Goal: Task Accomplishment & Management: Manage account settings

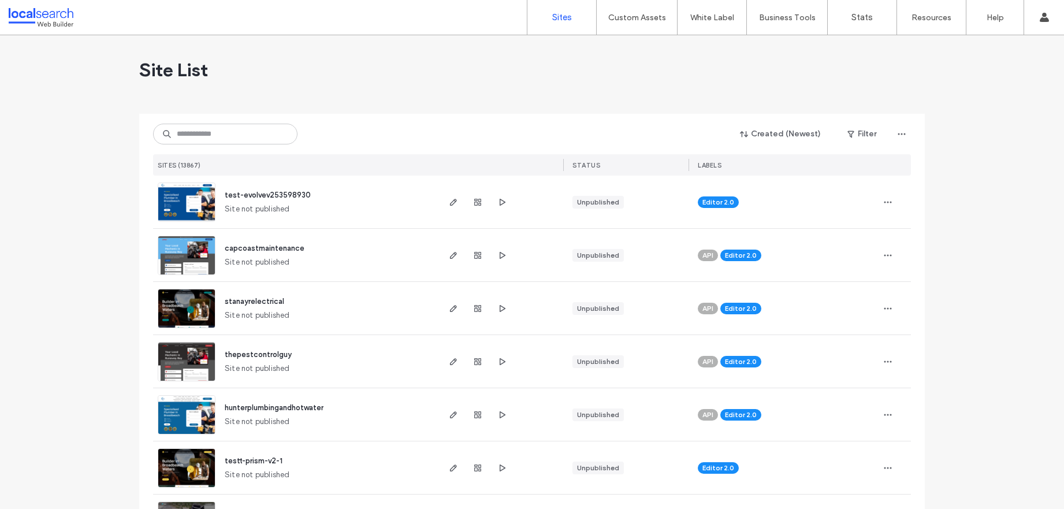
drag, startPoint x: 217, startPoint y: 119, endPoint x: 215, endPoint y: 133, distance: 14.1
click at [217, 120] on div "Created (Newest) Filter SITES (13867) STATUS LABELS" at bounding box center [532, 145] width 758 height 62
click at [215, 133] on input at bounding box center [225, 134] width 144 height 21
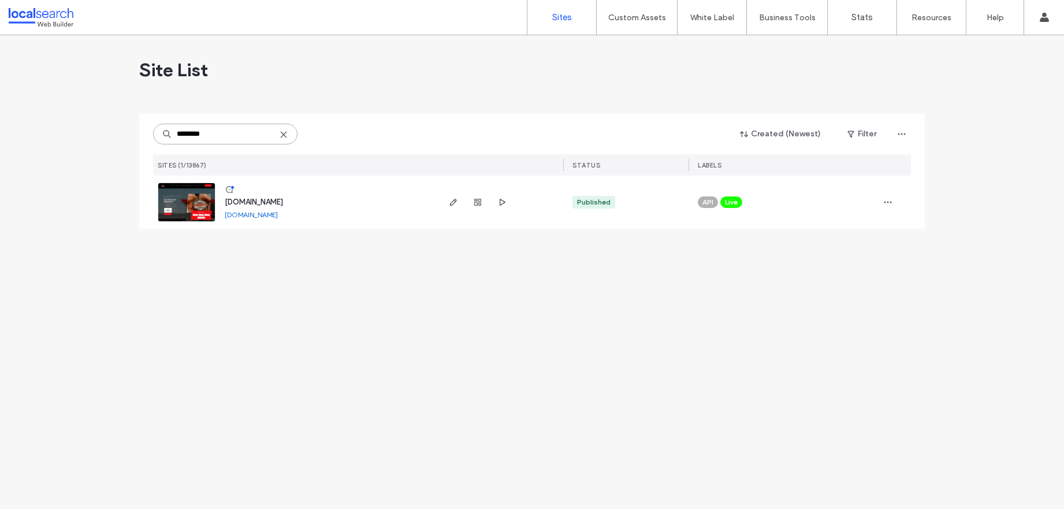
type input "********"
click at [196, 200] on img at bounding box center [186, 222] width 57 height 79
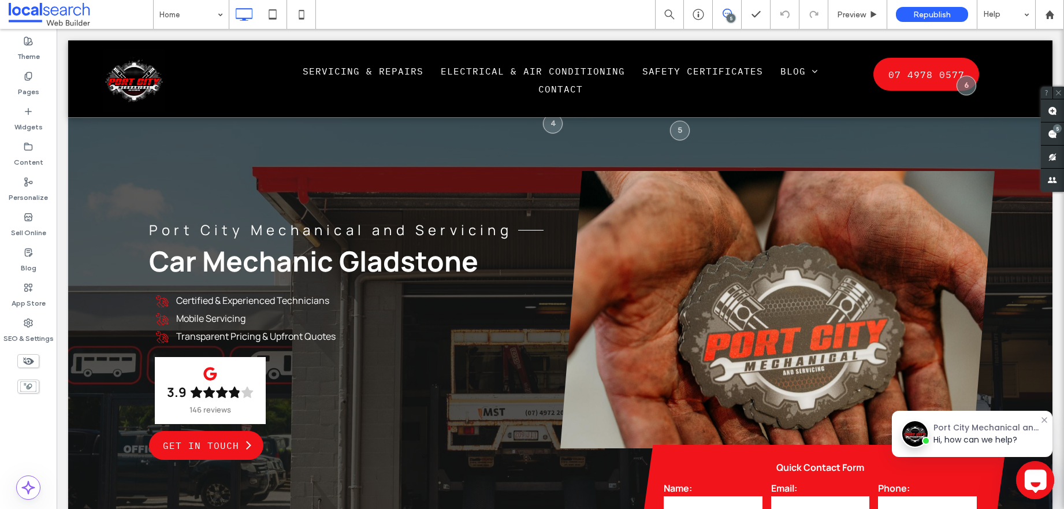
click at [1026, 466] on icon at bounding box center [1035, 480] width 28 height 28
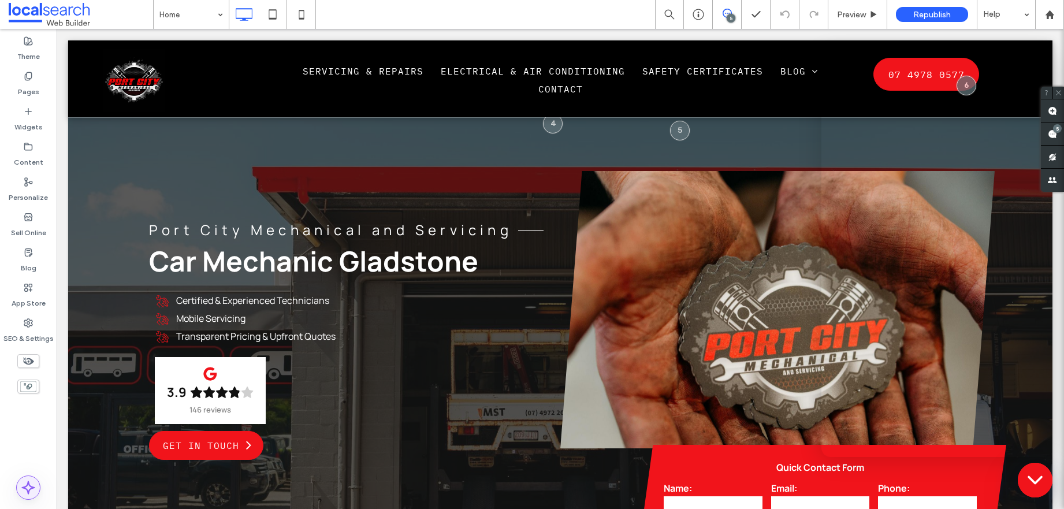
click at [21, 487] on icon at bounding box center [28, 487] width 14 height 14
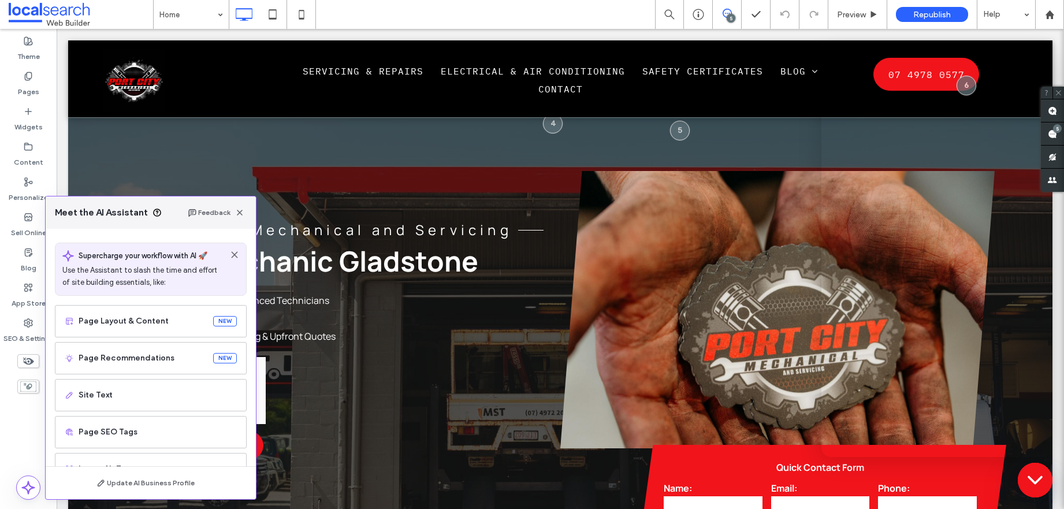
click at [8, 424] on div "Theme Pages Widgets Content Personalize Sell Online Blog App Store SEO & Settin…" at bounding box center [28, 269] width 57 height 480
drag, startPoint x: 16, startPoint y: 424, endPoint x: 43, endPoint y: 420, distance: 27.4
click at [18, 424] on div "Theme Pages Widgets Content Personalize Sell Online Blog App Store SEO & Settin…" at bounding box center [28, 269] width 57 height 480
click at [24, 491] on icon at bounding box center [28, 487] width 14 height 14
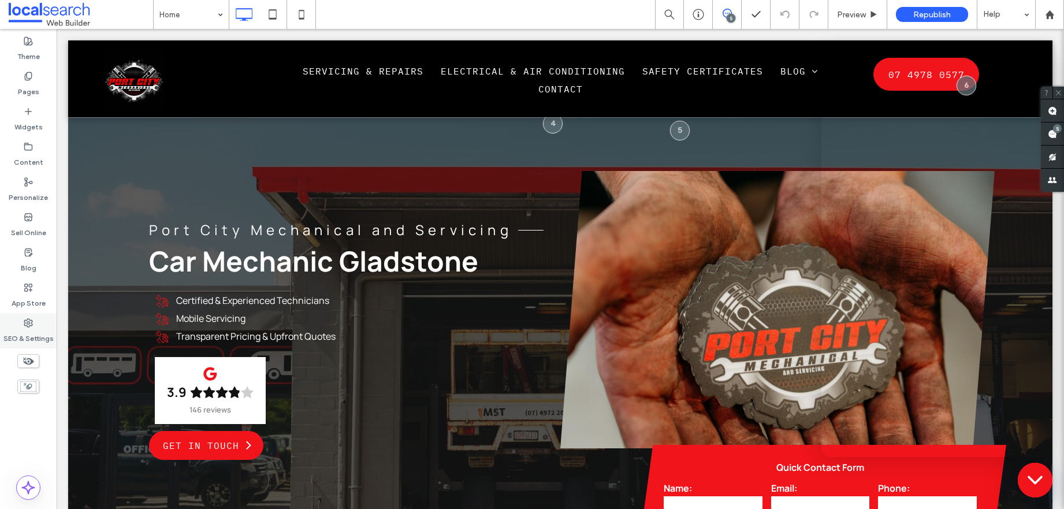
click at [24, 326] on icon at bounding box center [28, 322] width 9 height 9
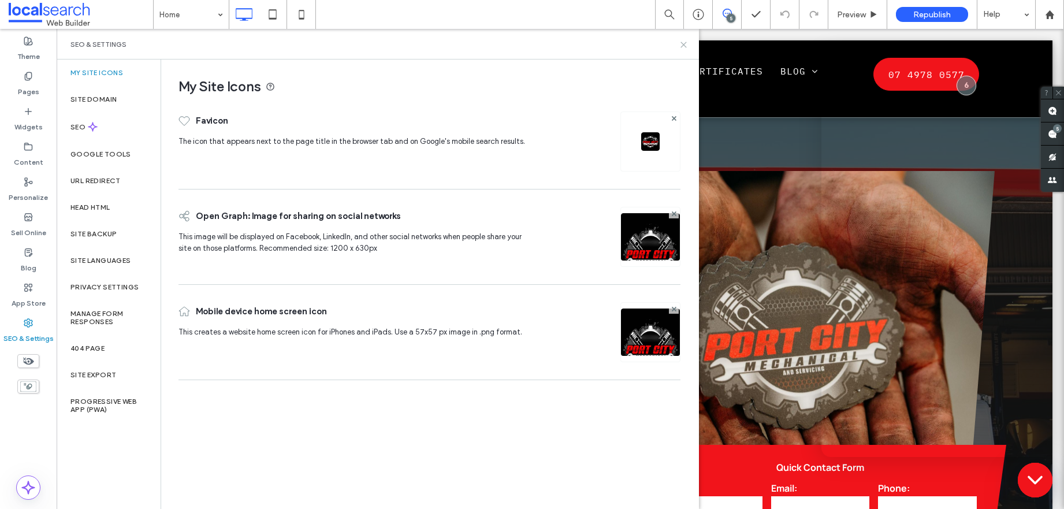
click at [682, 43] on use at bounding box center [683, 44] width 5 height 5
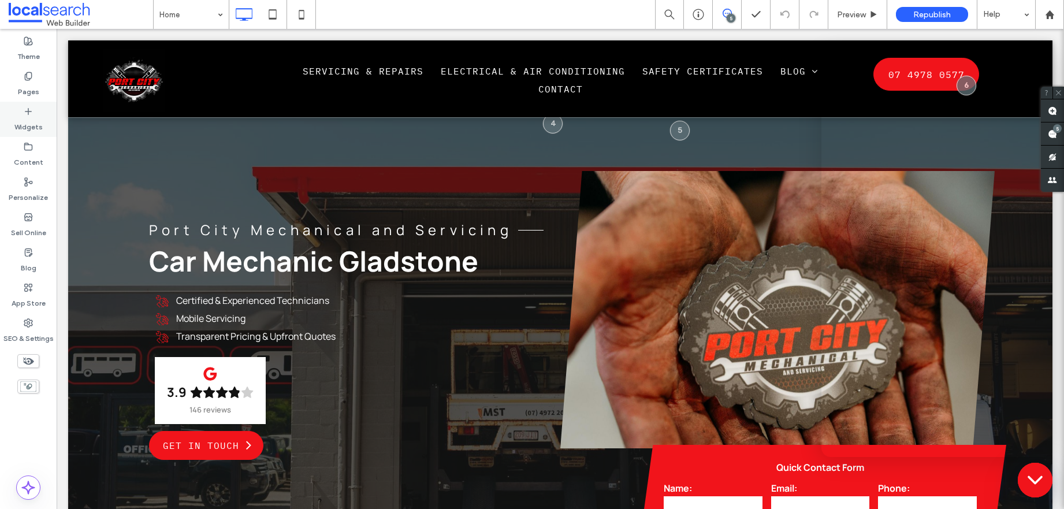
drag, startPoint x: 28, startPoint y: 75, endPoint x: 27, endPoint y: 113, distance: 38.1
click at [28, 78] on icon at bounding box center [28, 76] width 9 height 9
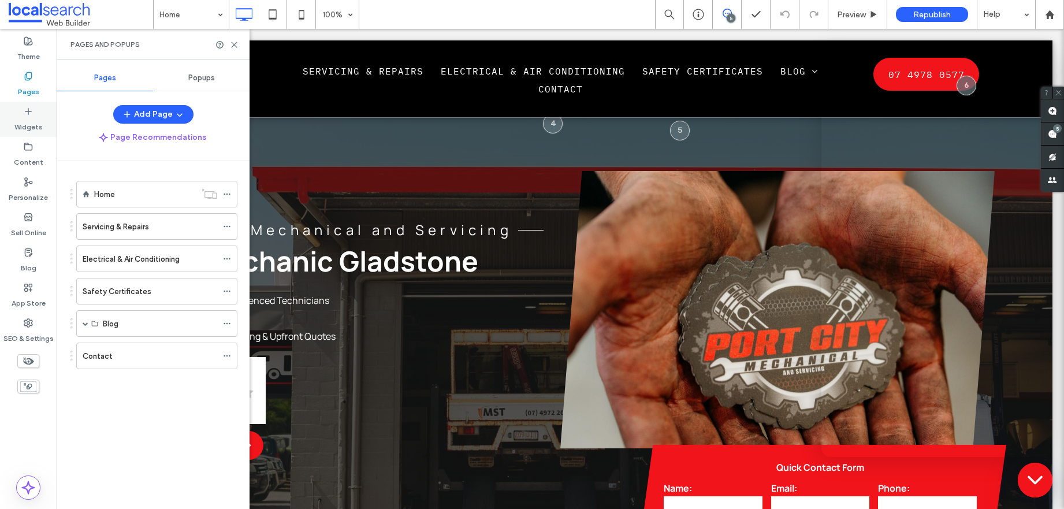
click at [35, 109] on div "Widgets" at bounding box center [28, 119] width 57 height 35
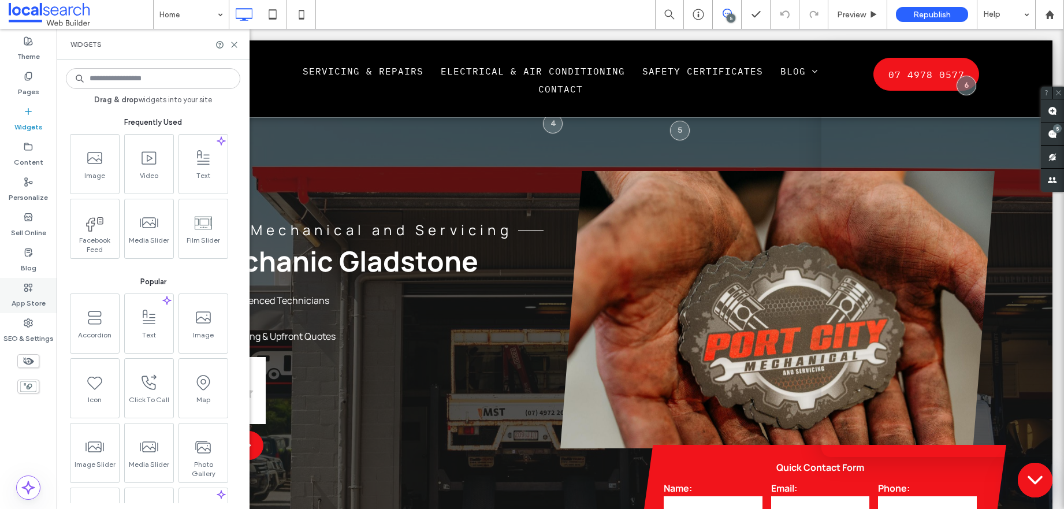
click at [35, 297] on label "App Store" at bounding box center [29, 300] width 34 height 16
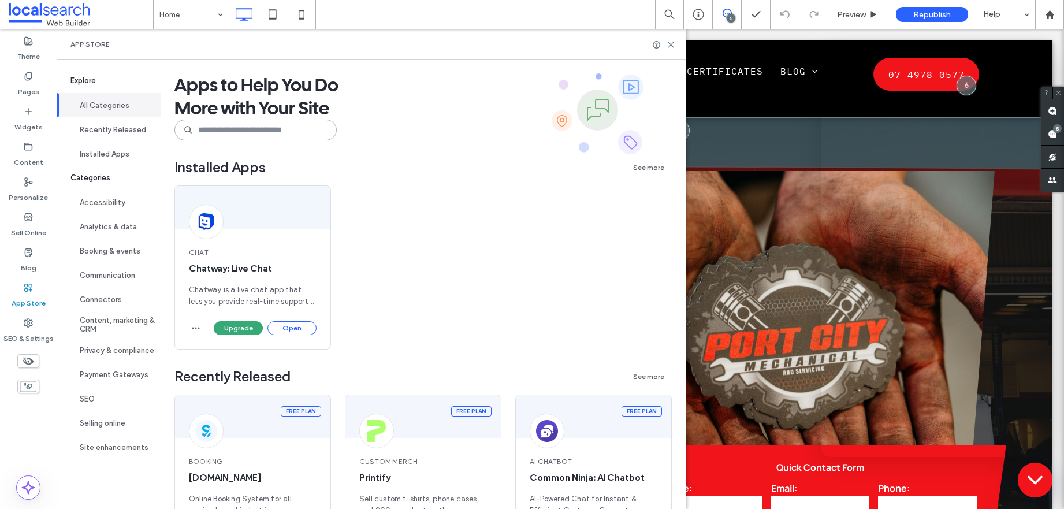
click at [256, 133] on input at bounding box center [255, 130] width 162 height 21
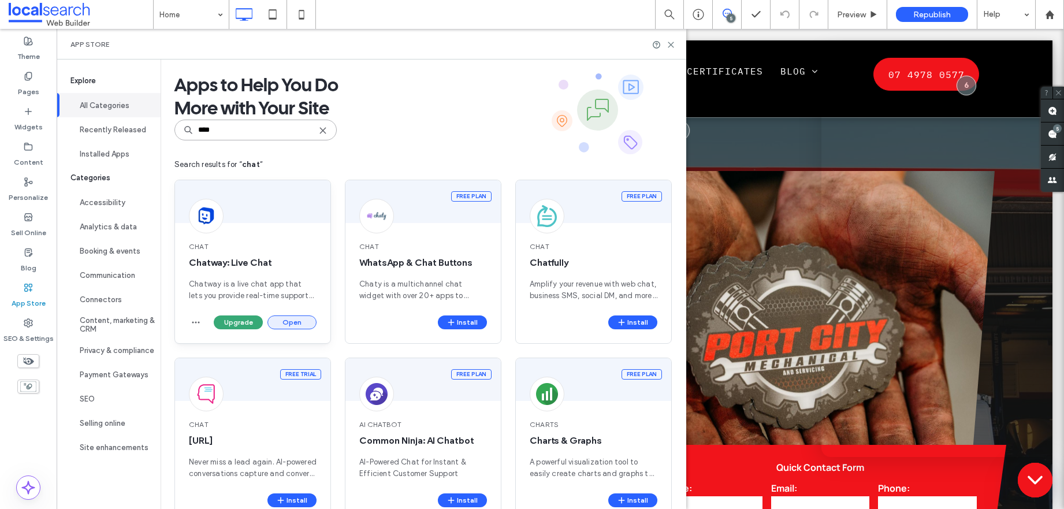
type input "****"
click at [303, 324] on button "Open" at bounding box center [291, 322] width 49 height 14
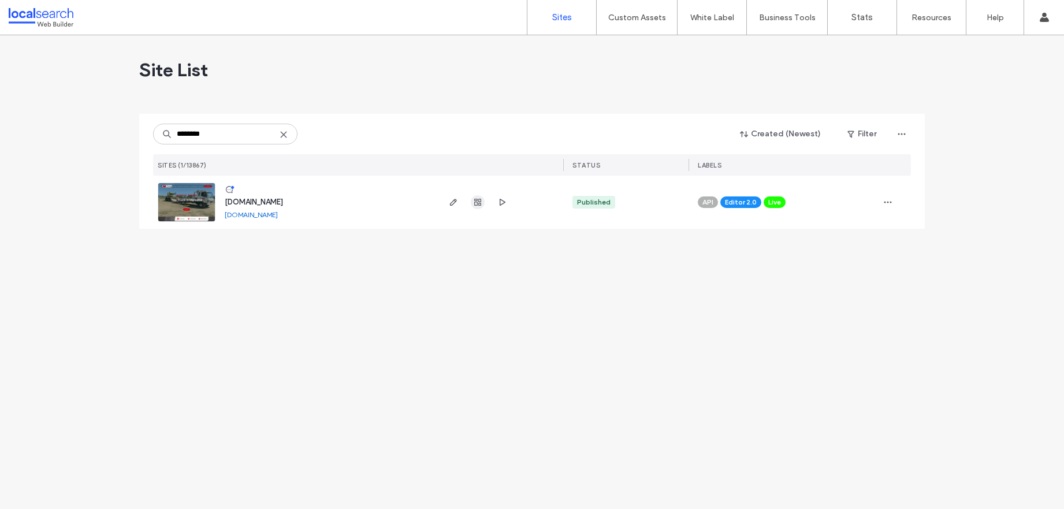
type input "********"
click at [479, 204] on icon "button" at bounding box center [477, 201] width 9 height 9
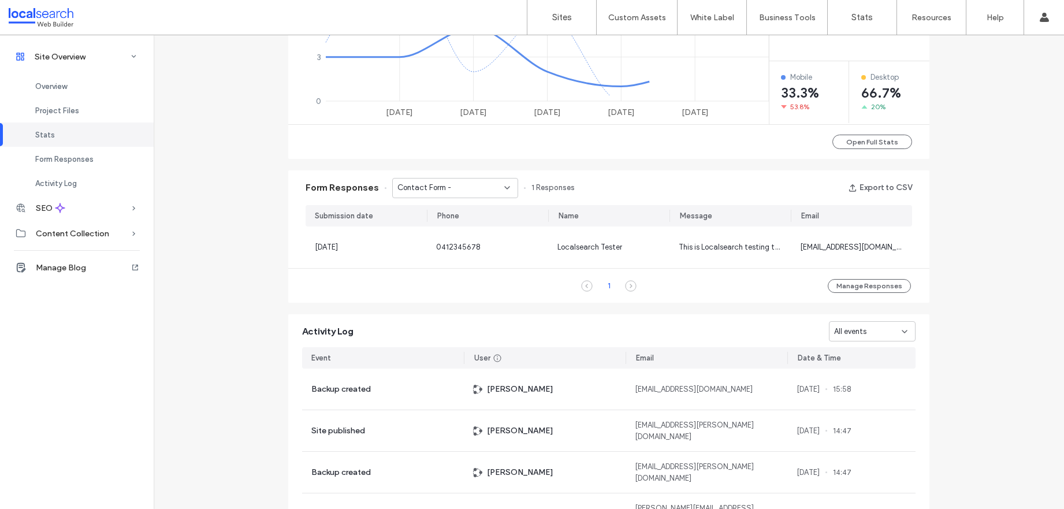
scroll to position [706, 0]
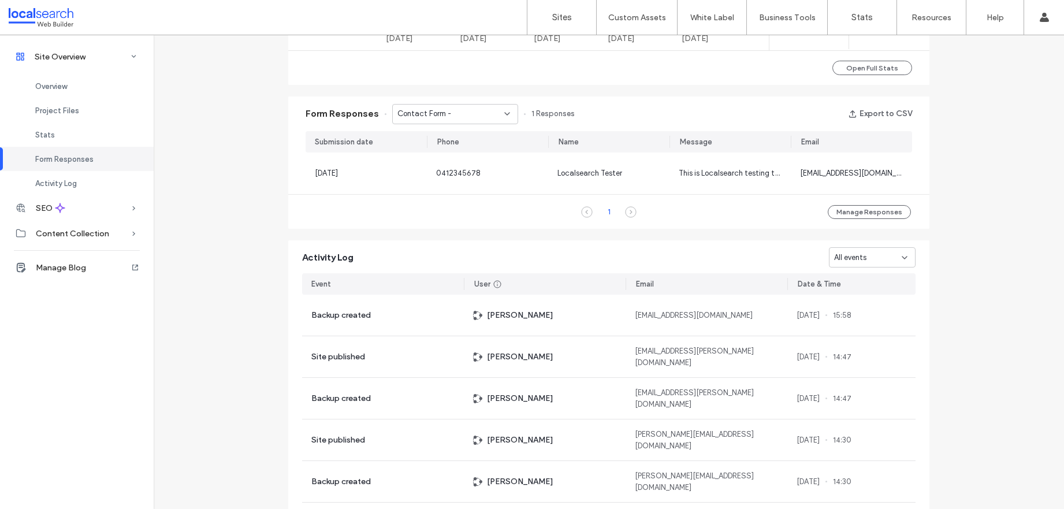
scroll to position [656, 0]
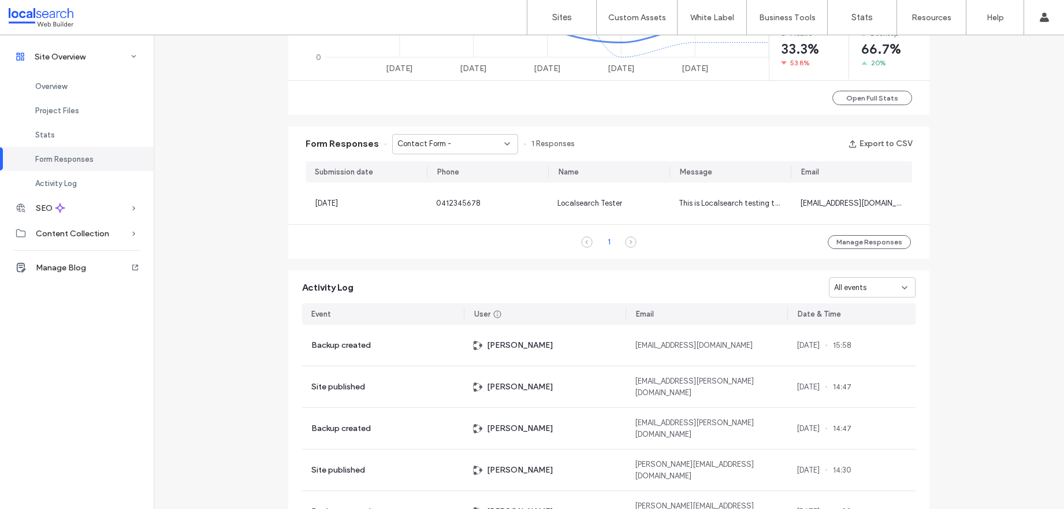
click at [459, 152] on div "Contact Form -" at bounding box center [455, 144] width 126 height 20
click at [460, 182] on div "Contact Form -" at bounding box center [449, 184] width 125 height 20
click at [463, 150] on div "Contact Form -" at bounding box center [455, 144] width 126 height 20
click at [453, 201] on span "Contact Form - Musgrave page" at bounding box center [447, 205] width 111 height 12
click at [448, 139] on span "Contact Form - Musgrave page" at bounding box center [450, 144] width 107 height 12
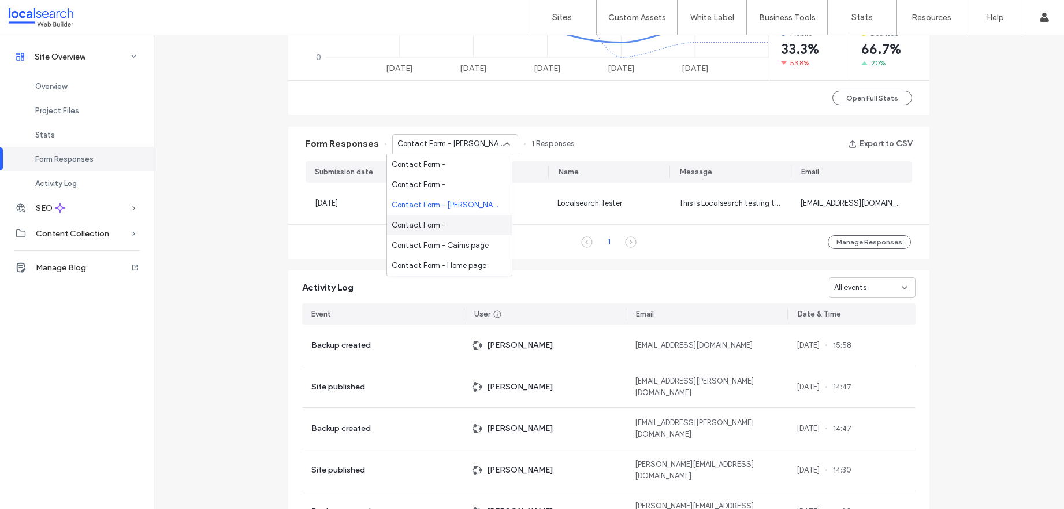
click at [467, 234] on div "Contact Form -" at bounding box center [449, 225] width 125 height 20
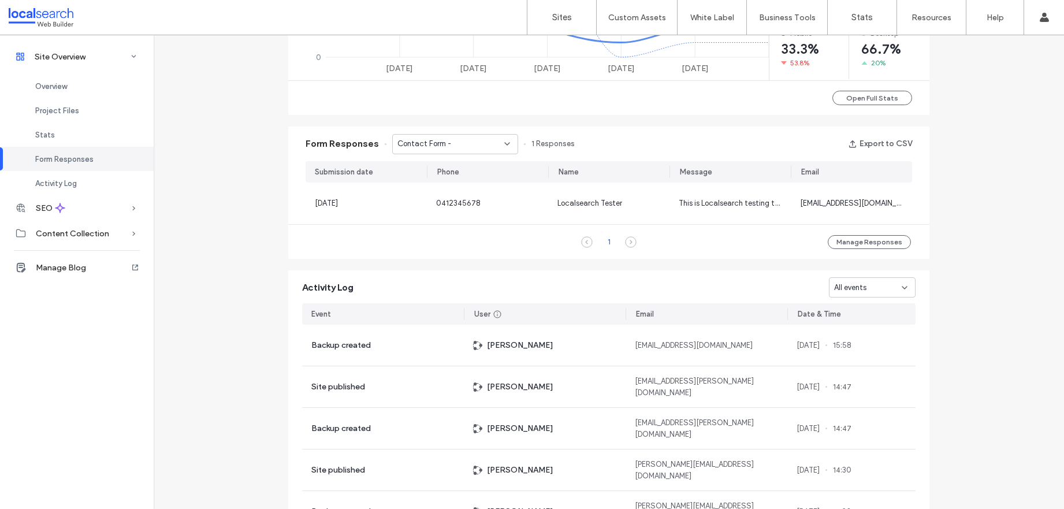
click at [471, 143] on div "Contact Form -" at bounding box center [450, 144] width 107 height 12
click at [454, 242] on span "Contact Form - Cairns page" at bounding box center [440, 246] width 97 height 12
click at [466, 144] on span "Contact Form - Cairns page" at bounding box center [445, 144] width 97 height 12
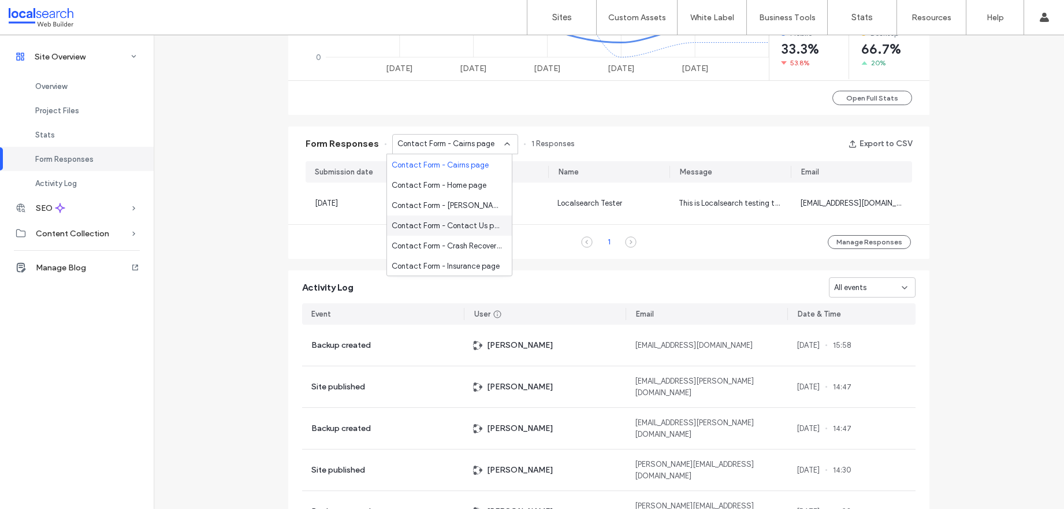
scroll to position [81, 0]
click at [464, 182] on span "Contact Form - Home page" at bounding box center [439, 185] width 95 height 12
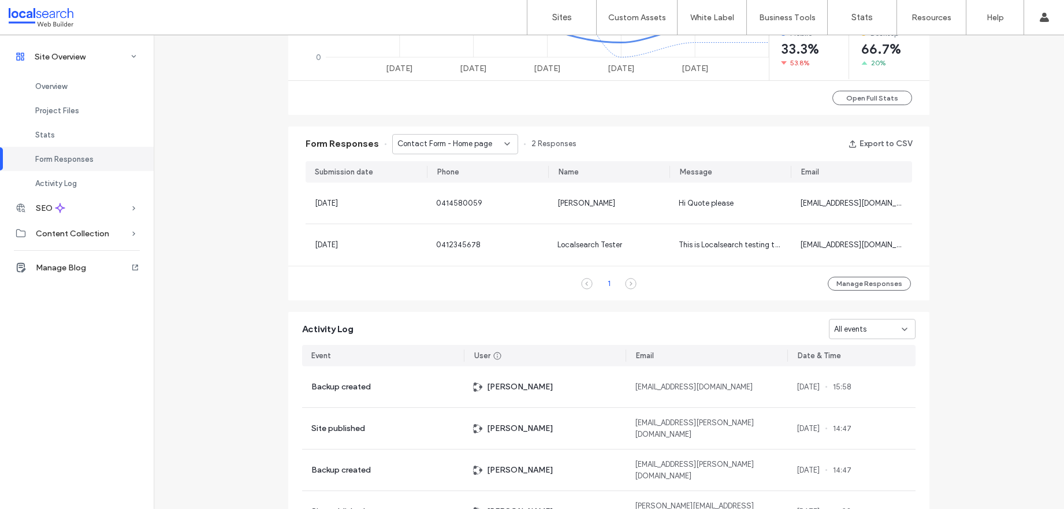
click at [444, 152] on div "Contact Form - Home page" at bounding box center [455, 144] width 126 height 20
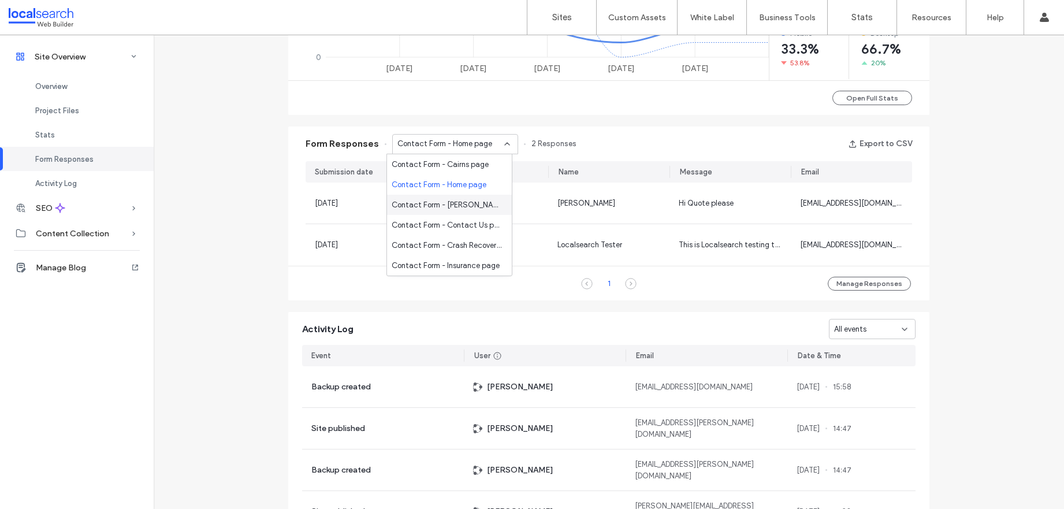
click at [452, 213] on div "Contact Form - Atherton Tablelands page" at bounding box center [449, 205] width 125 height 20
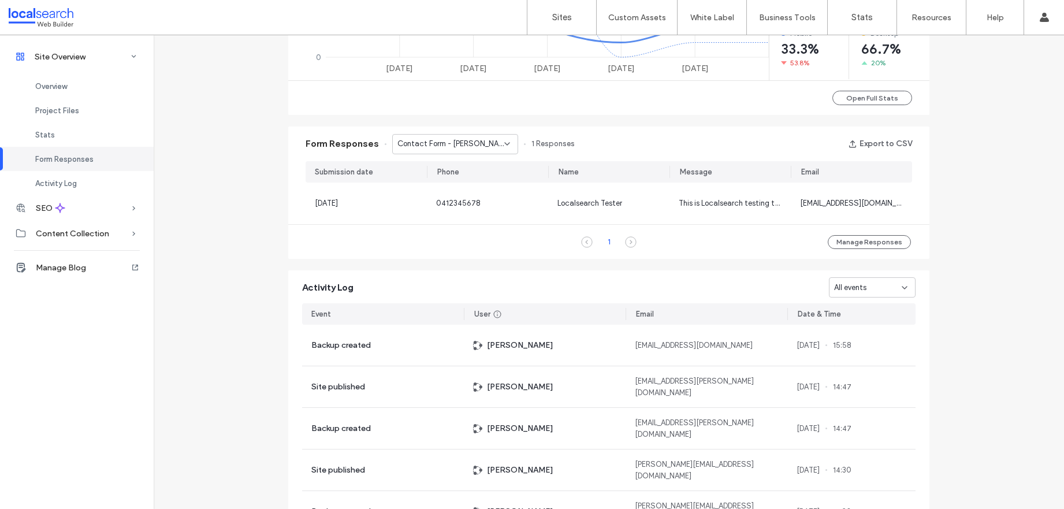
click at [473, 144] on span "Contact Form - Atherton Tablelands page" at bounding box center [450, 144] width 107 height 12
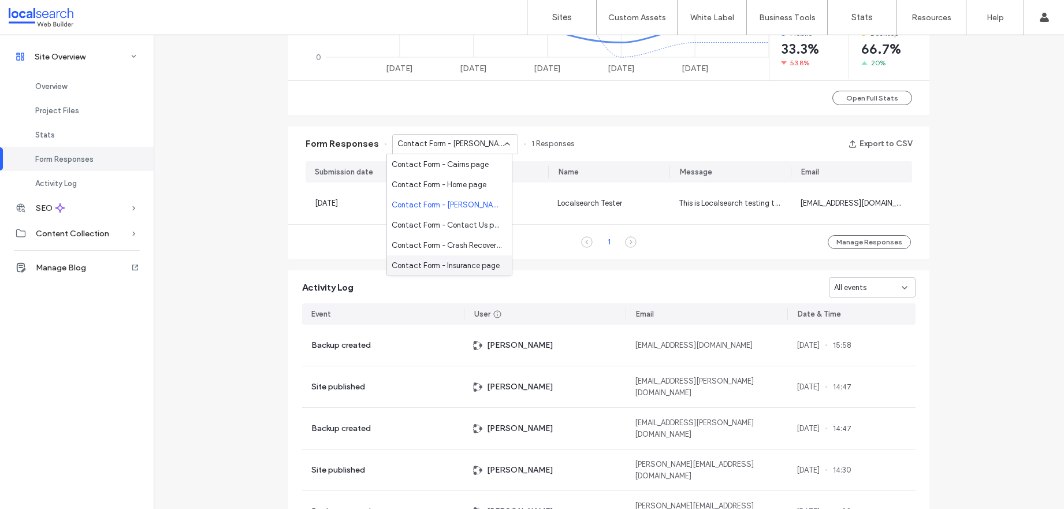
click at [459, 270] on span "Contact Form - Insurance page" at bounding box center [446, 266] width 108 height 12
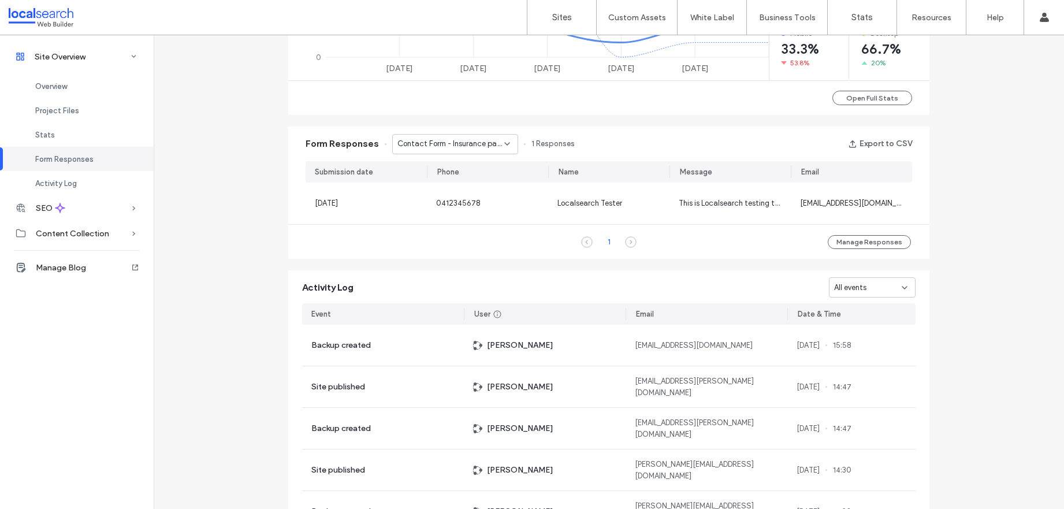
click at [462, 144] on span "Contact Form - Insurance page" at bounding box center [450, 144] width 107 height 12
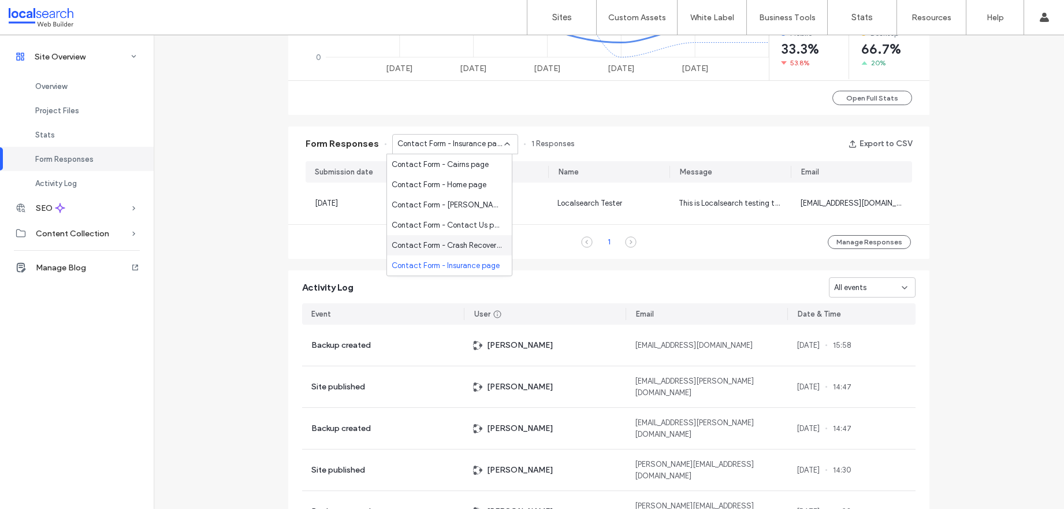
click at [457, 237] on div "Contact Form - Crash Recovery page" at bounding box center [449, 245] width 125 height 20
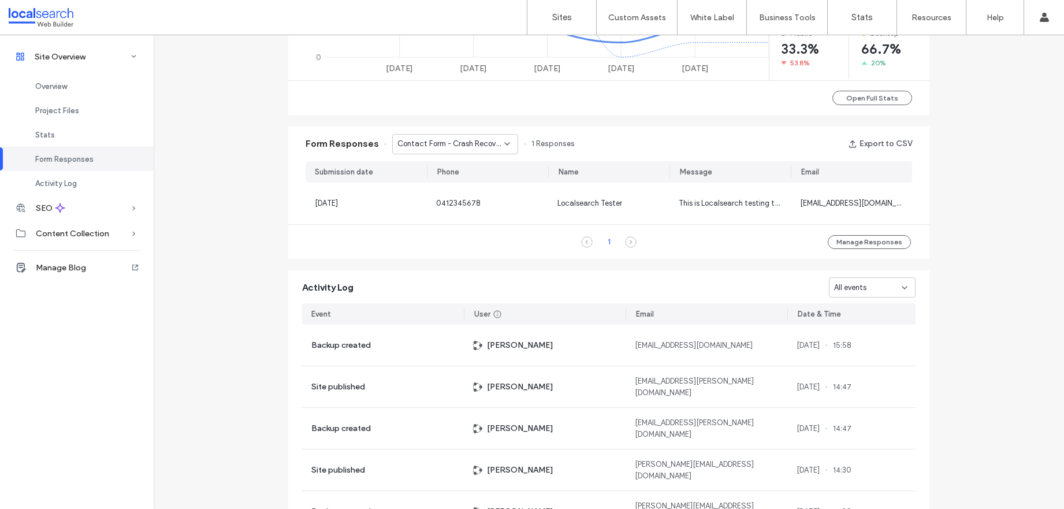
click at [453, 152] on div "Contact Form - Crash Recovery page" at bounding box center [455, 144] width 126 height 20
click at [464, 243] on span "Contact Form - Cairns page" at bounding box center [440, 246] width 97 height 12
click at [454, 141] on span "Contact Form - Cairns page" at bounding box center [445, 144] width 97 height 12
click at [436, 229] on span "Contact Form -" at bounding box center [419, 225] width 54 height 12
click at [457, 136] on div "Contact Form -" at bounding box center [455, 144] width 126 height 20
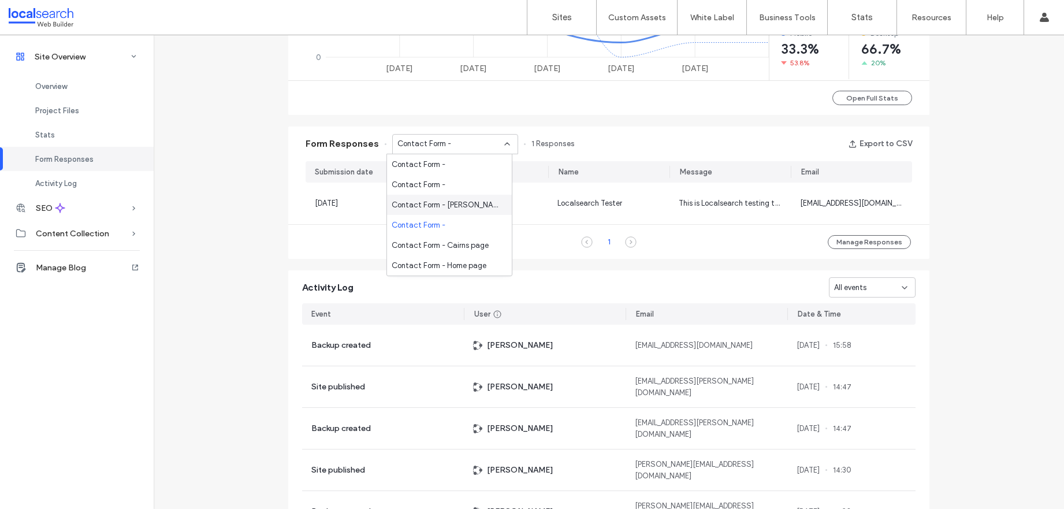
click at [463, 210] on span "Contact Form - Musgrave page" at bounding box center [447, 205] width 111 height 12
click at [467, 141] on span "Contact Form - Musgrave page" at bounding box center [450, 144] width 107 height 12
click at [453, 200] on span "Contact Form - Musgrave page" at bounding box center [447, 205] width 111 height 12
click at [453, 141] on span "Contact Form - Musgrave page" at bounding box center [450, 144] width 107 height 12
click at [454, 191] on div "Contact Form -" at bounding box center [449, 184] width 125 height 20
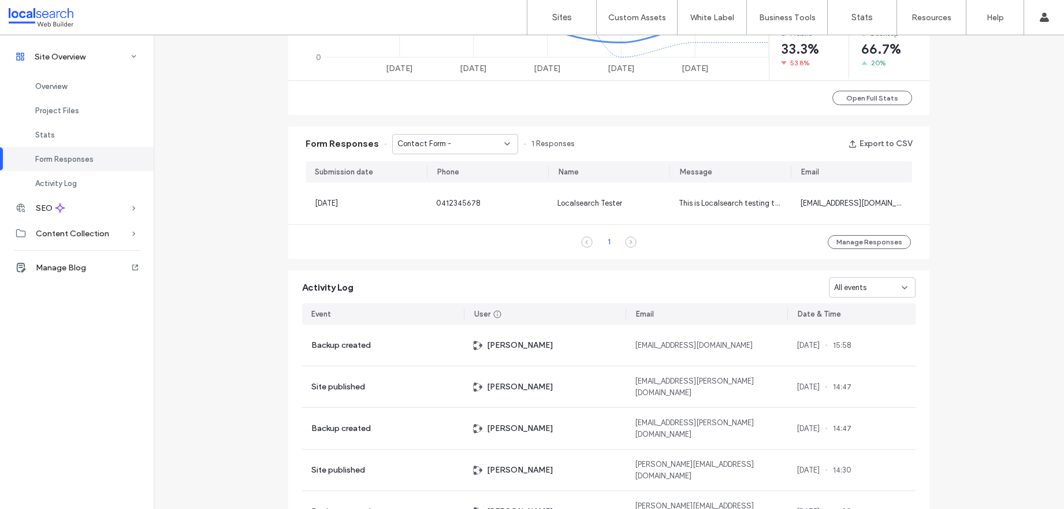
click at [467, 134] on div "Contact Form -" at bounding box center [455, 144] width 126 height 20
click at [442, 166] on span "Contact Form -" at bounding box center [419, 165] width 54 height 12
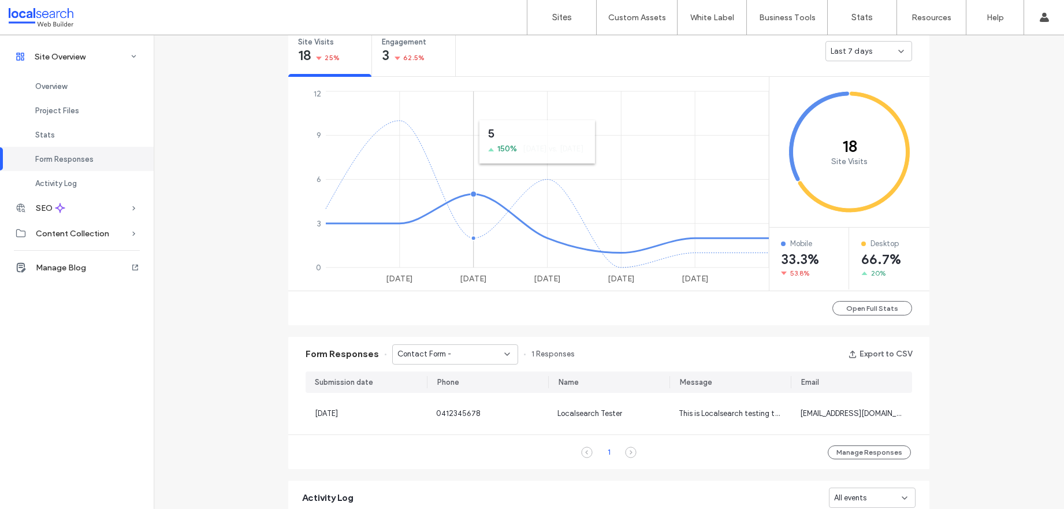
scroll to position [627, 0]
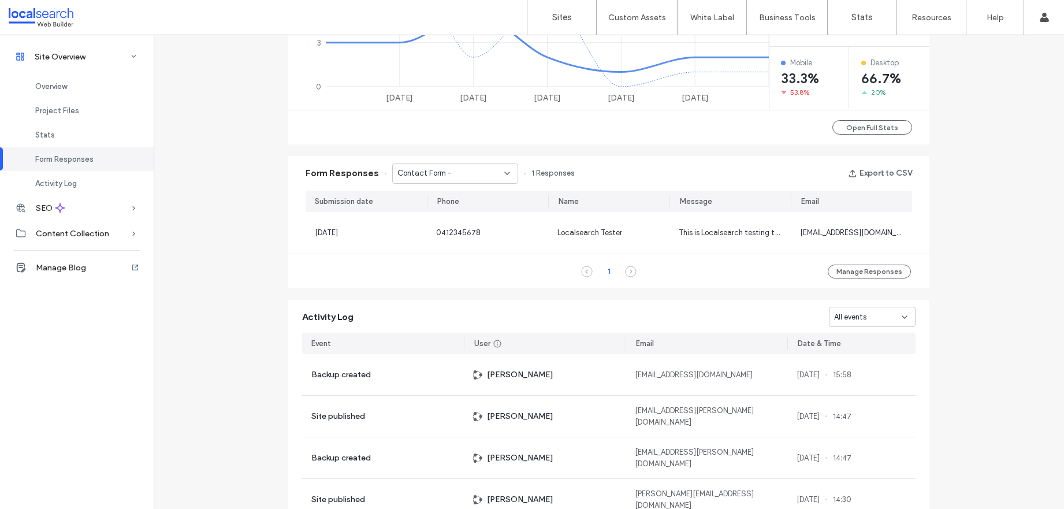
scroll to position [776, 0]
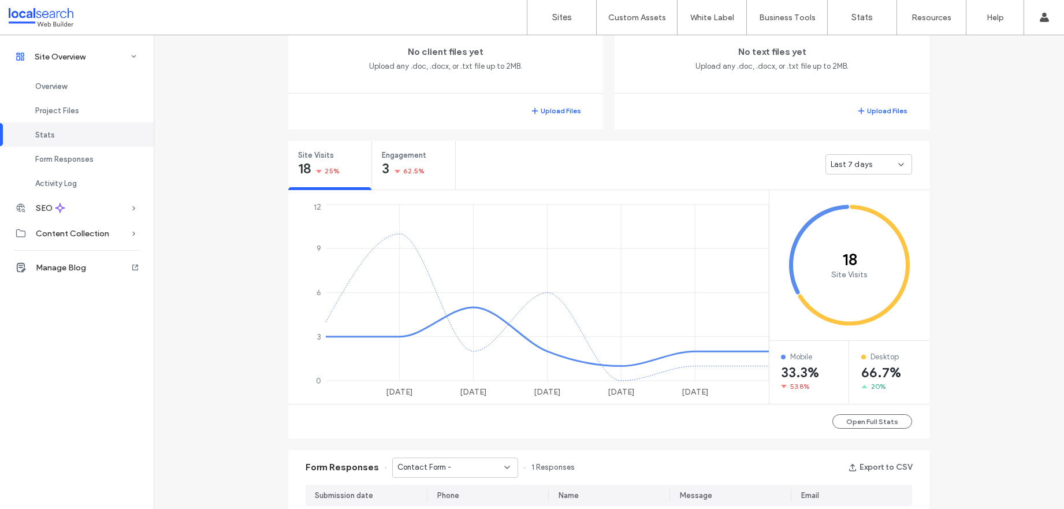
scroll to position [266, 0]
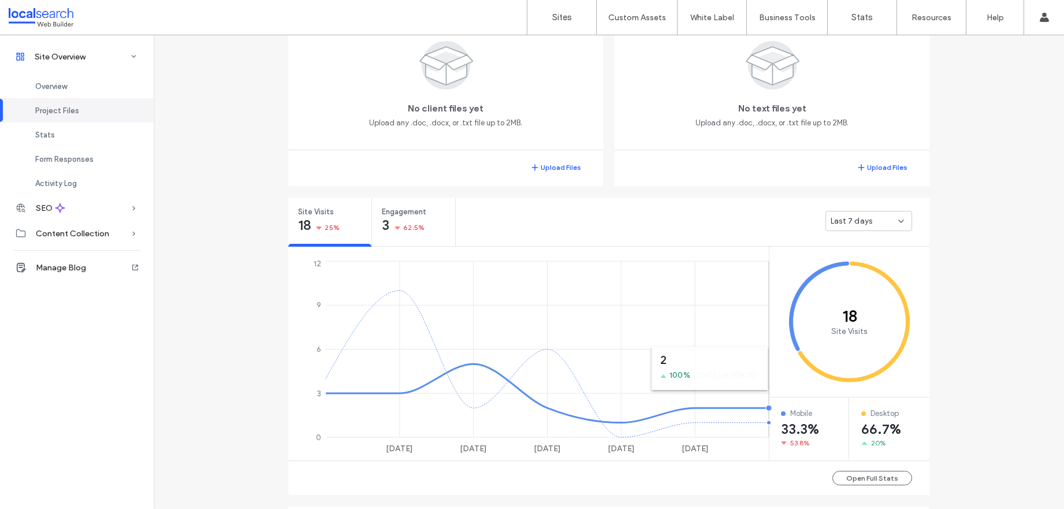
scroll to position [505, 0]
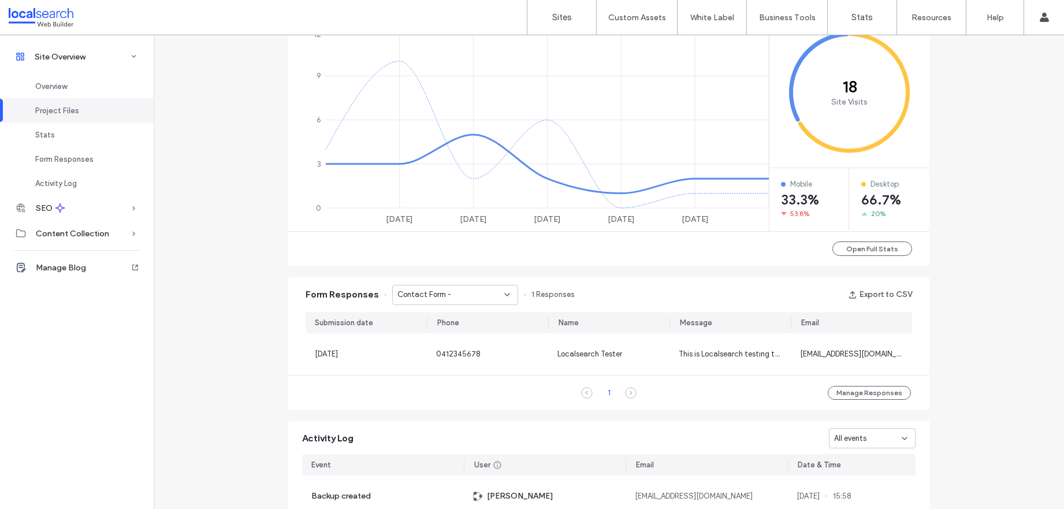
click at [461, 290] on div "Contact Form -" at bounding box center [450, 295] width 107 height 12
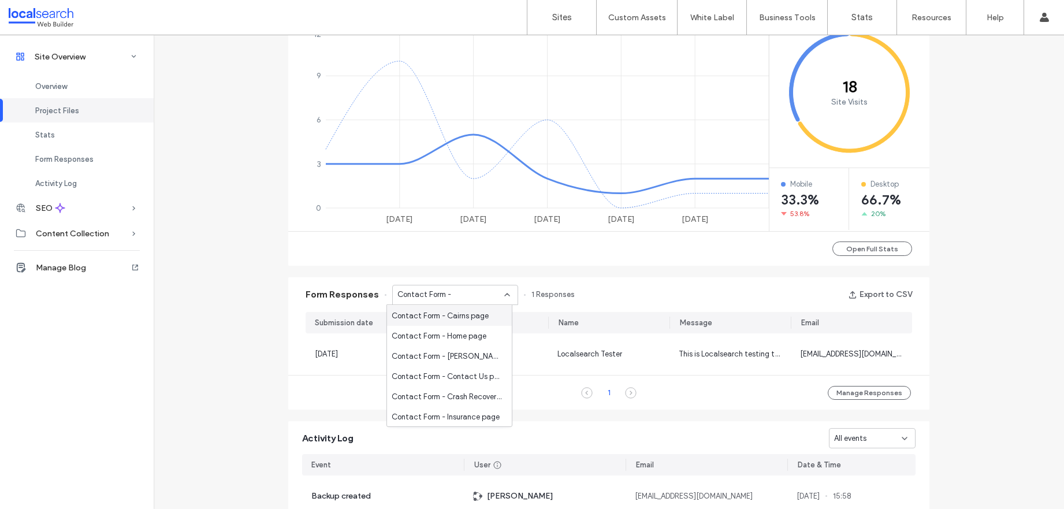
scroll to position [81, 0]
drag, startPoint x: 170, startPoint y: 338, endPoint x: 228, endPoint y: 341, distance: 57.8
click at [170, 338] on div "Site Overview www.ringtailtowing.com.au Site ID: 374fc033 https://www.ringtailt…" at bounding box center [609, 139] width 910 height 1218
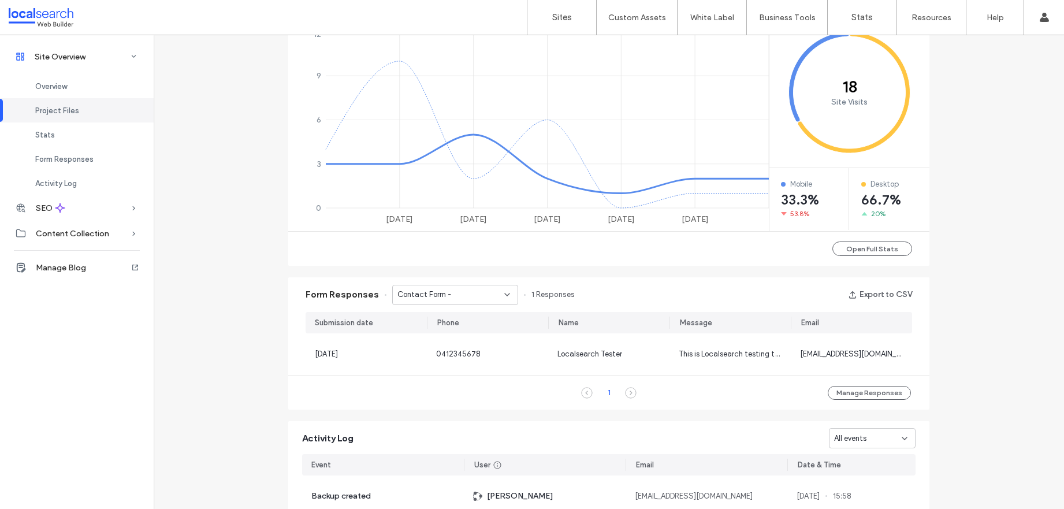
click at [274, 334] on div "Site Overview www.ringtailtowing.com.au Site ID: 374fc033 https://www.ringtailt…" at bounding box center [609, 139] width 910 height 1218
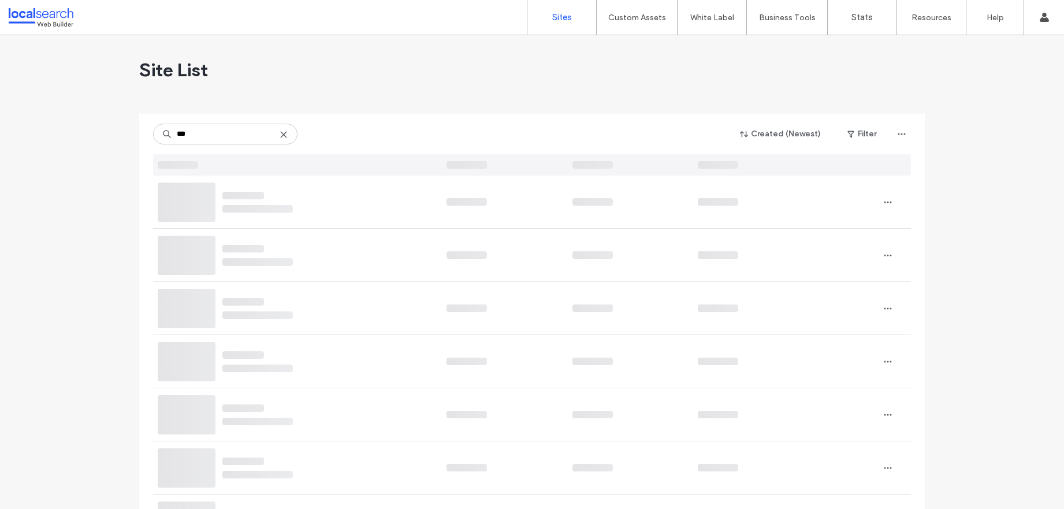
type input "***"
